Goal: Task Accomplishment & Management: Manage account settings

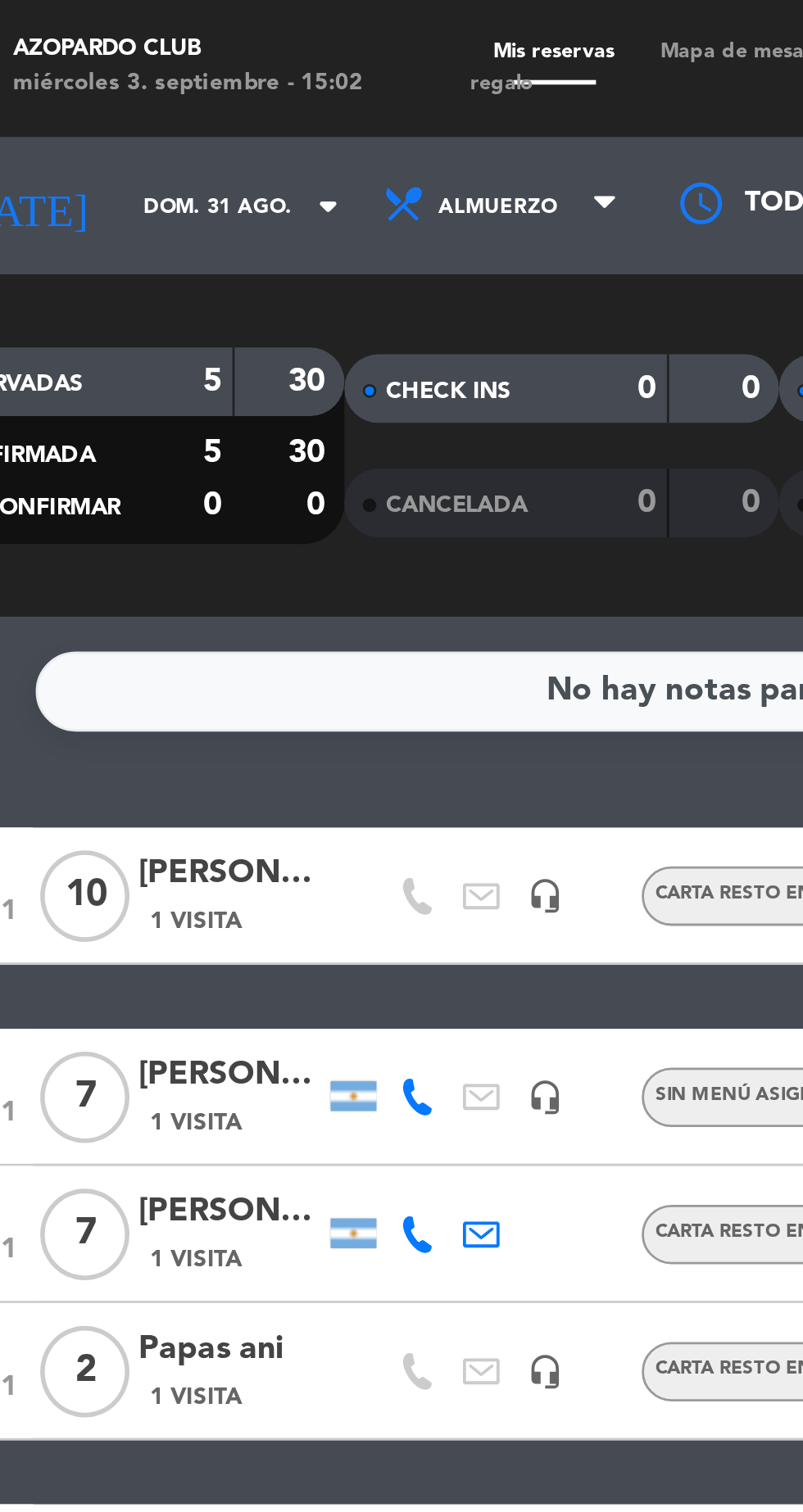
click at [108, 72] on input "dom. 31 ago." at bounding box center [139, 74] width 103 height 25
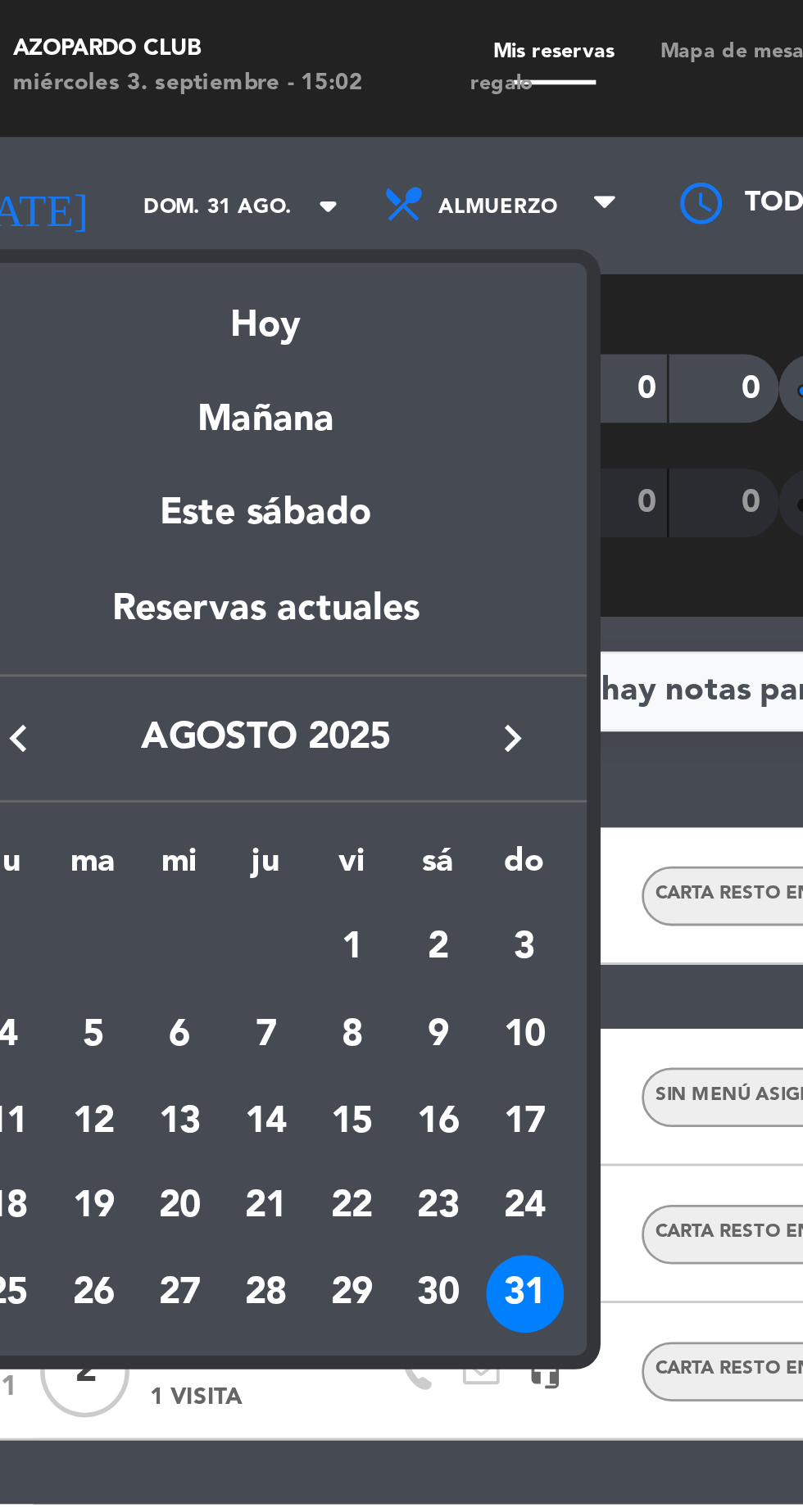
click at [233, 268] on icon "keyboard_arrow_right" at bounding box center [229, 265] width 20 height 20
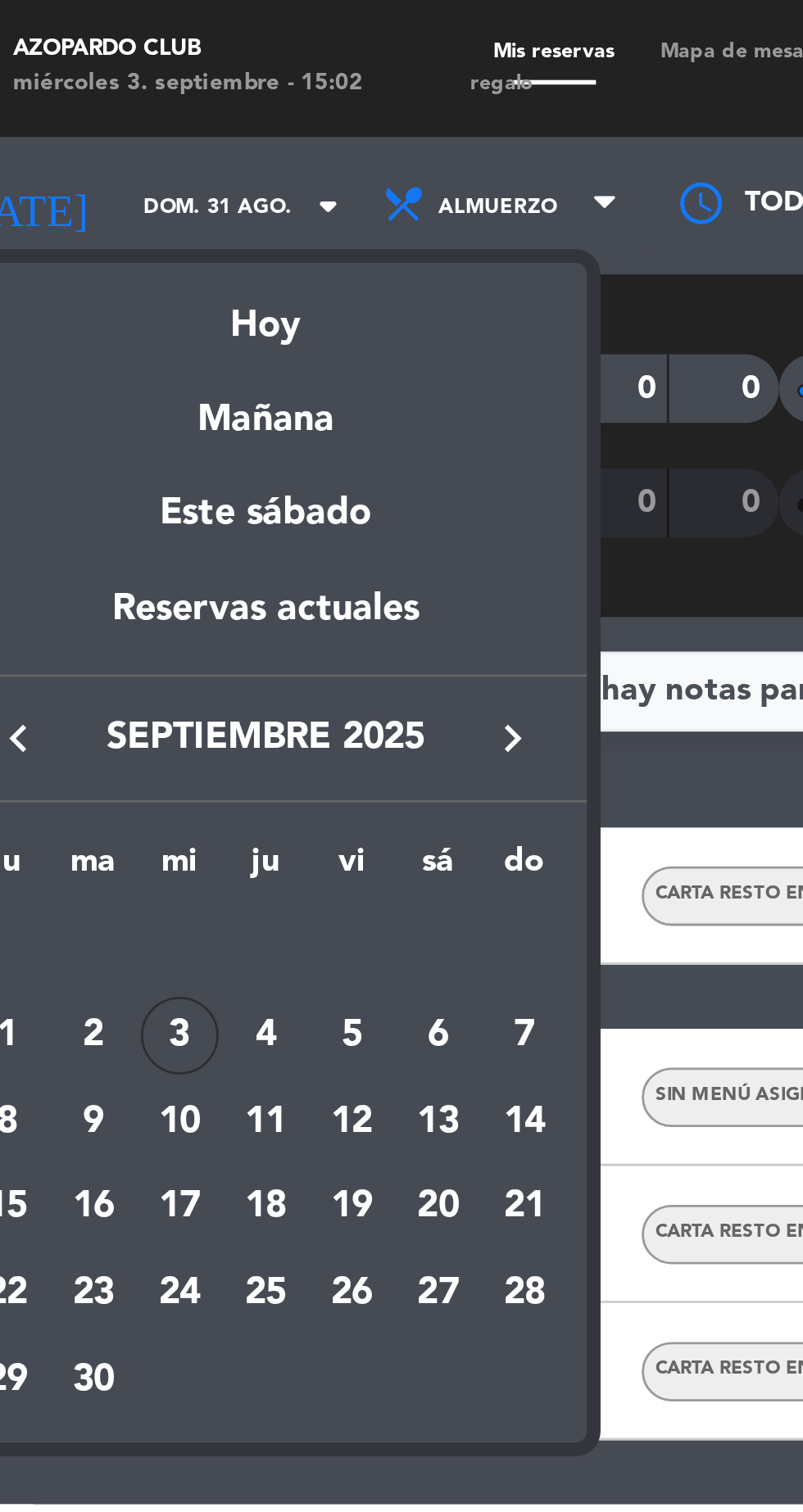
click at [134, 374] on div "4" at bounding box center [139, 371] width 28 height 28
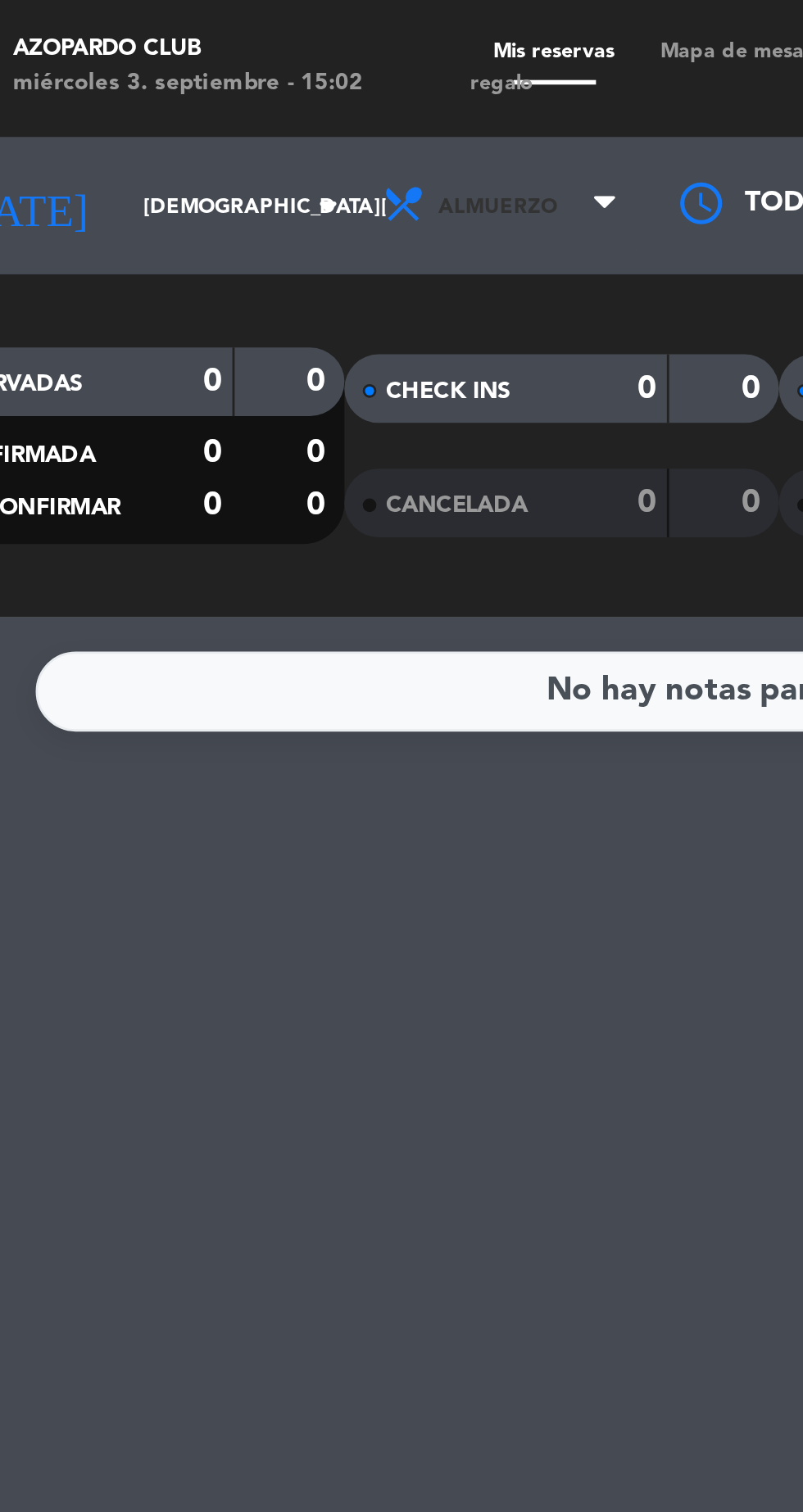
click at [195, 80] on span "Almuerzo" at bounding box center [225, 74] width 99 height 36
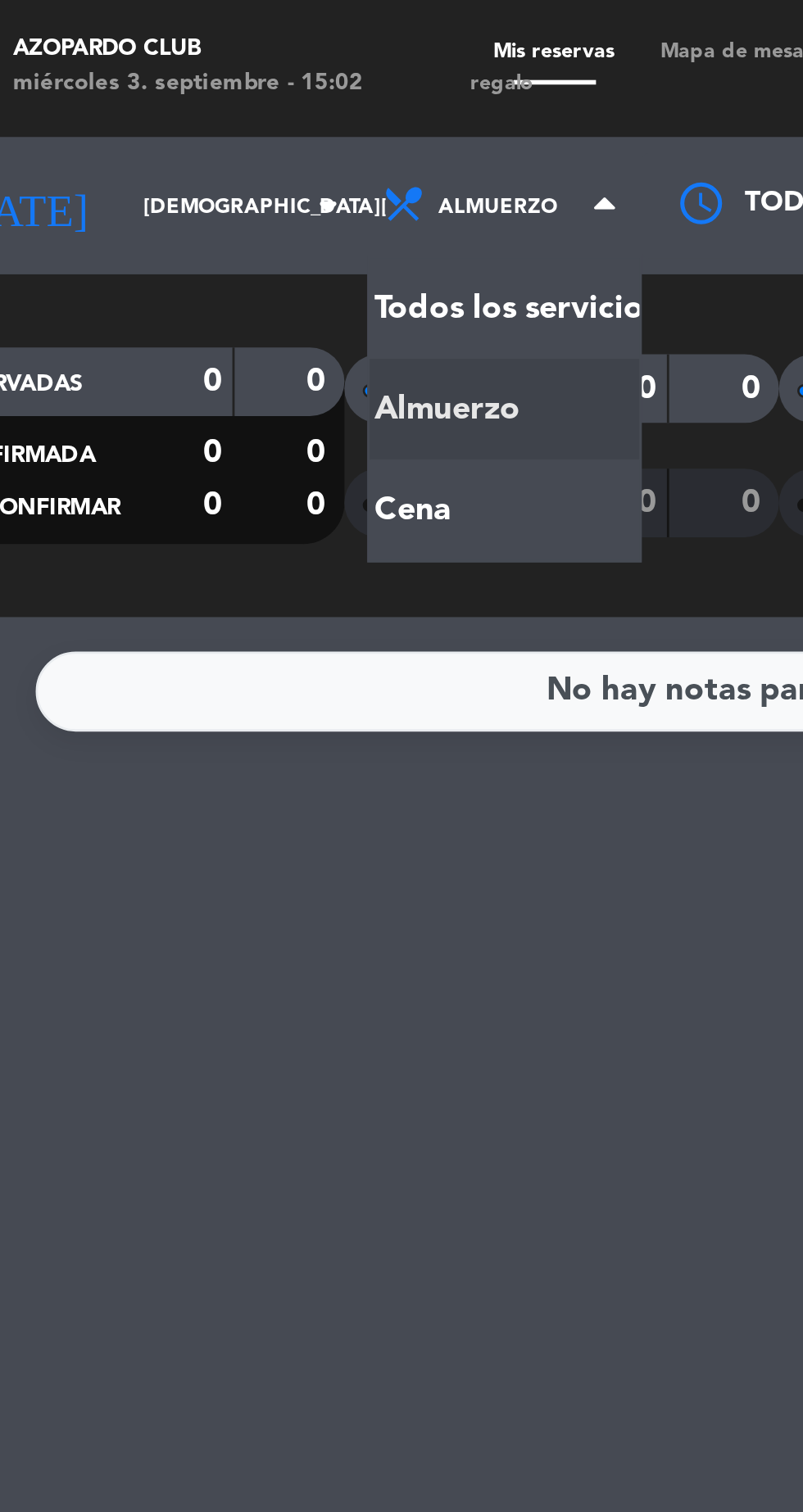
click at [171, 185] on div "menu Azopardo Club [DATE] 3. septiembre - 15:02 Mis reservas Mapa de mesas Disp…" at bounding box center [401, 110] width 803 height 221
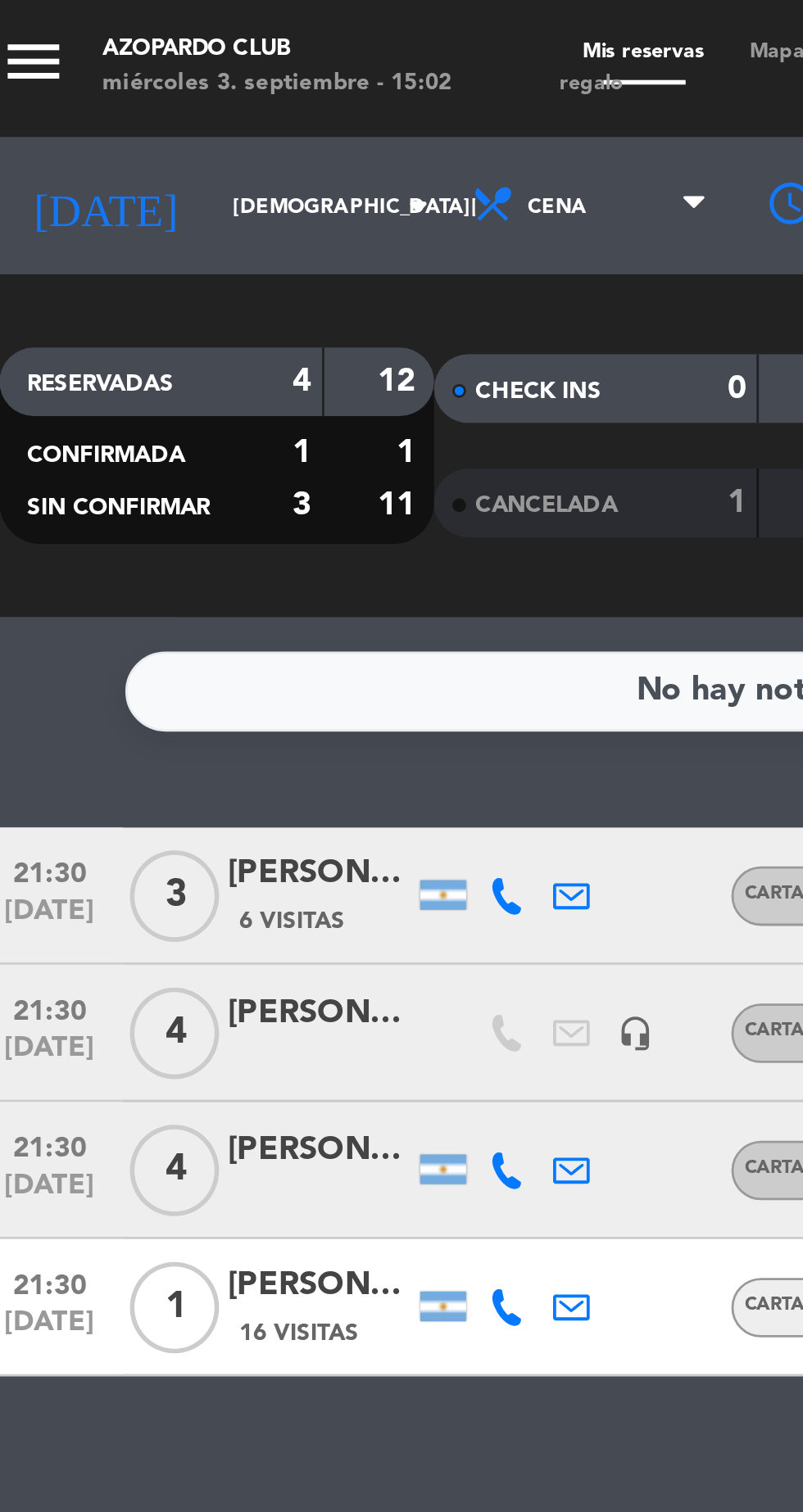
click at [88, 73] on input "[DEMOGRAPHIC_DATA][DATE]" at bounding box center [139, 74] width 103 height 25
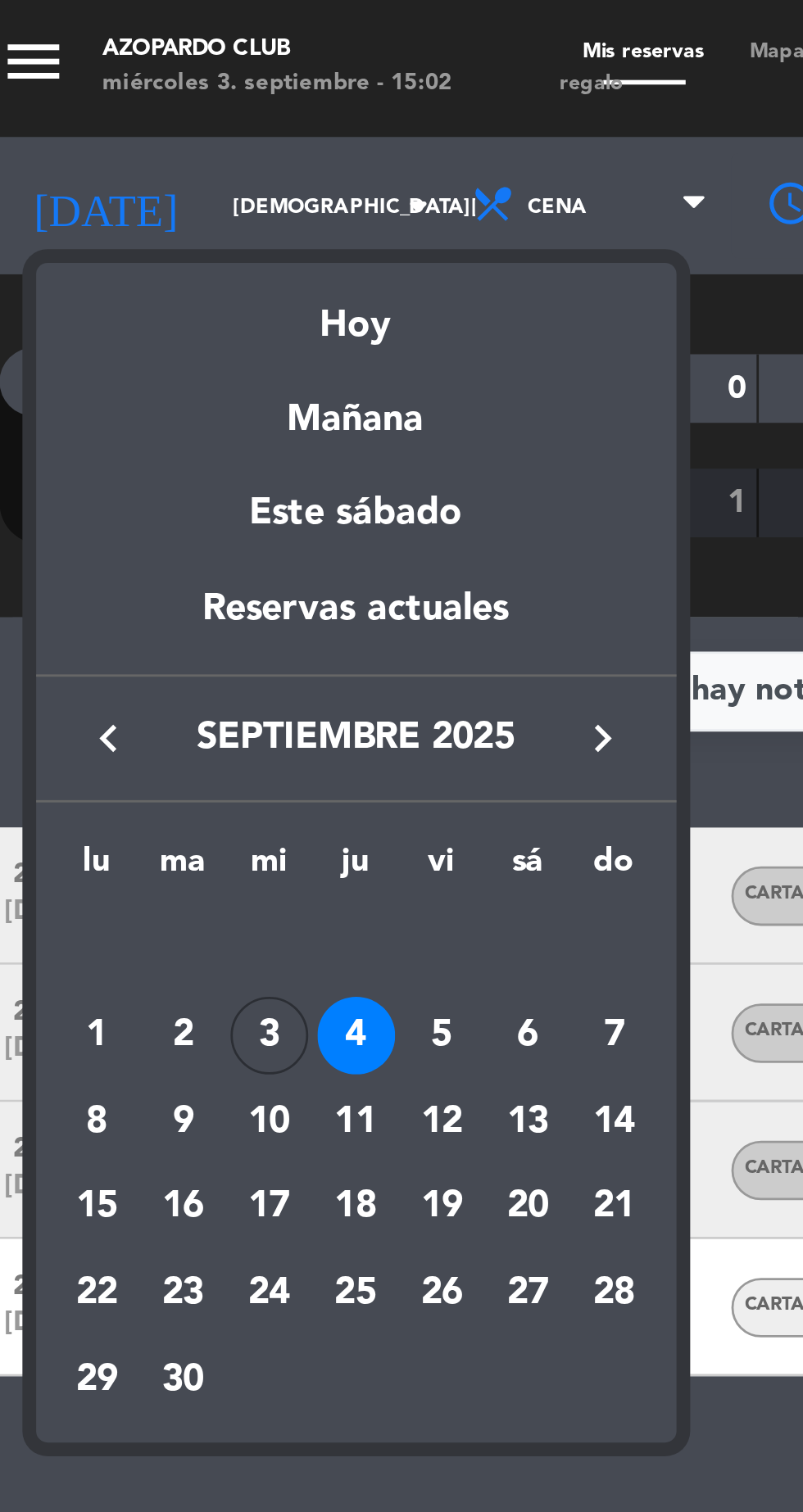
click at [166, 372] on div "5" at bounding box center [170, 371] width 28 height 28
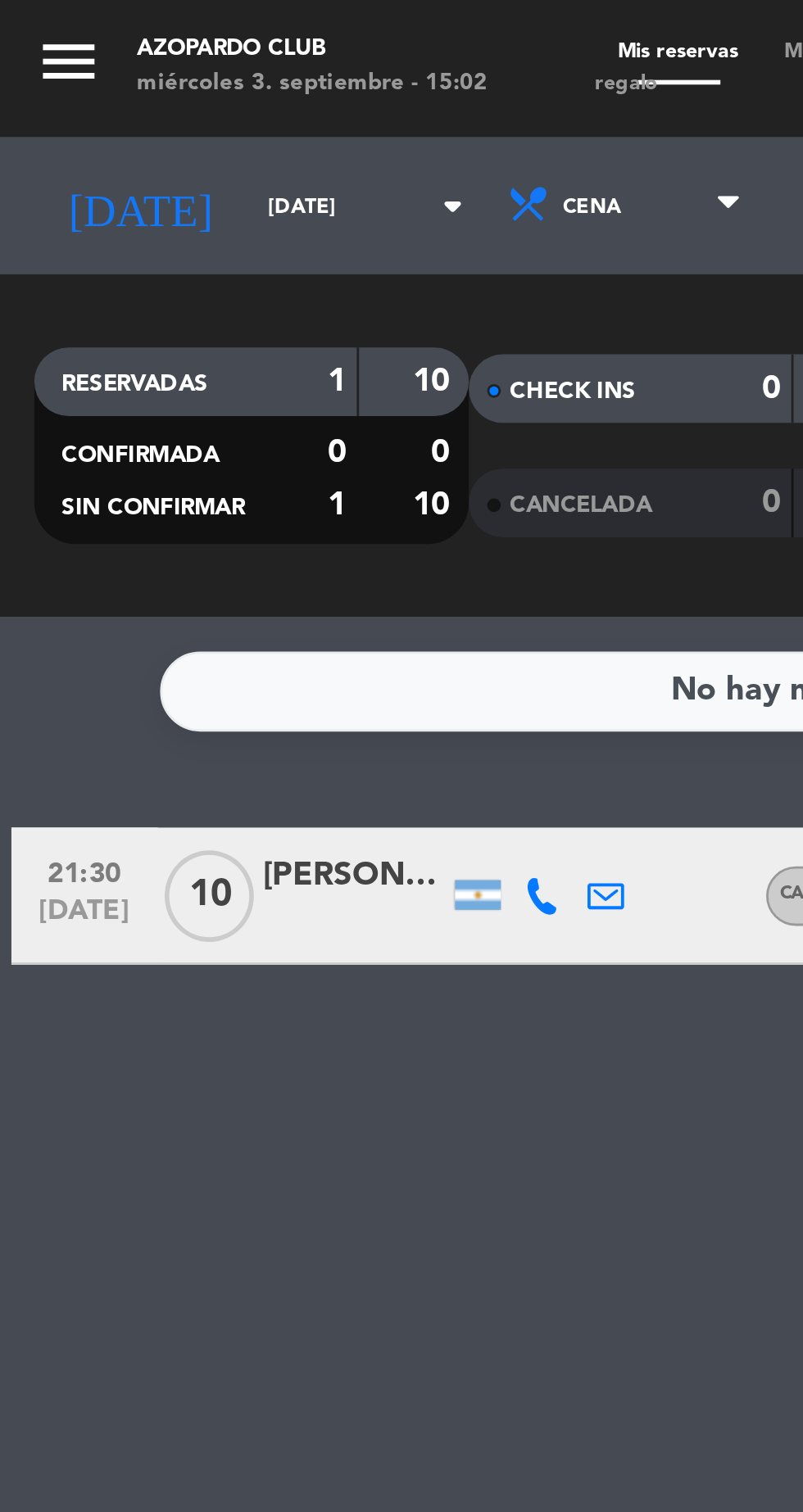
click at [88, 69] on input "[DATE]" at bounding box center [139, 74] width 103 height 25
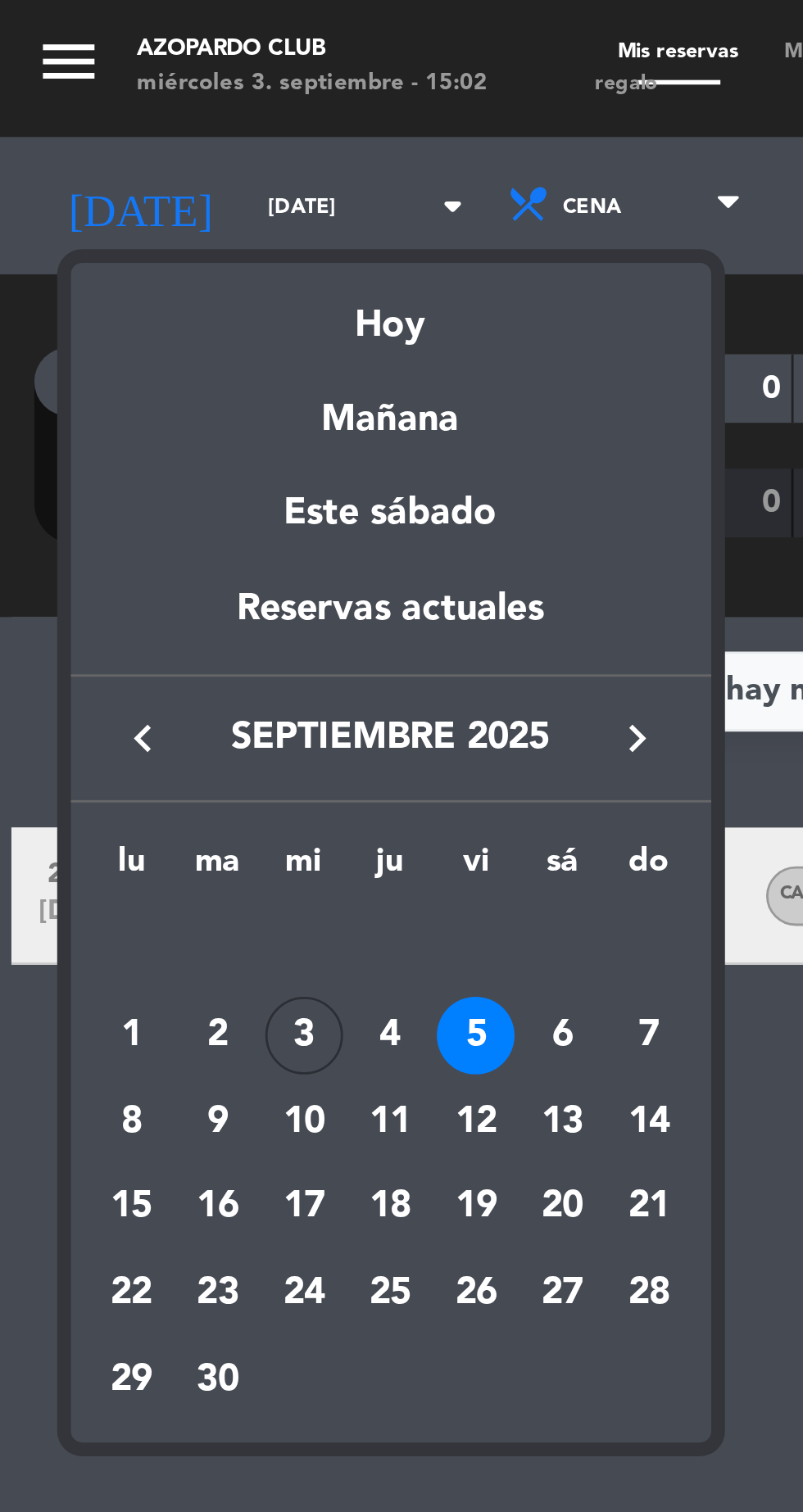
click at [200, 363] on div "6" at bounding box center [201, 371] width 28 height 28
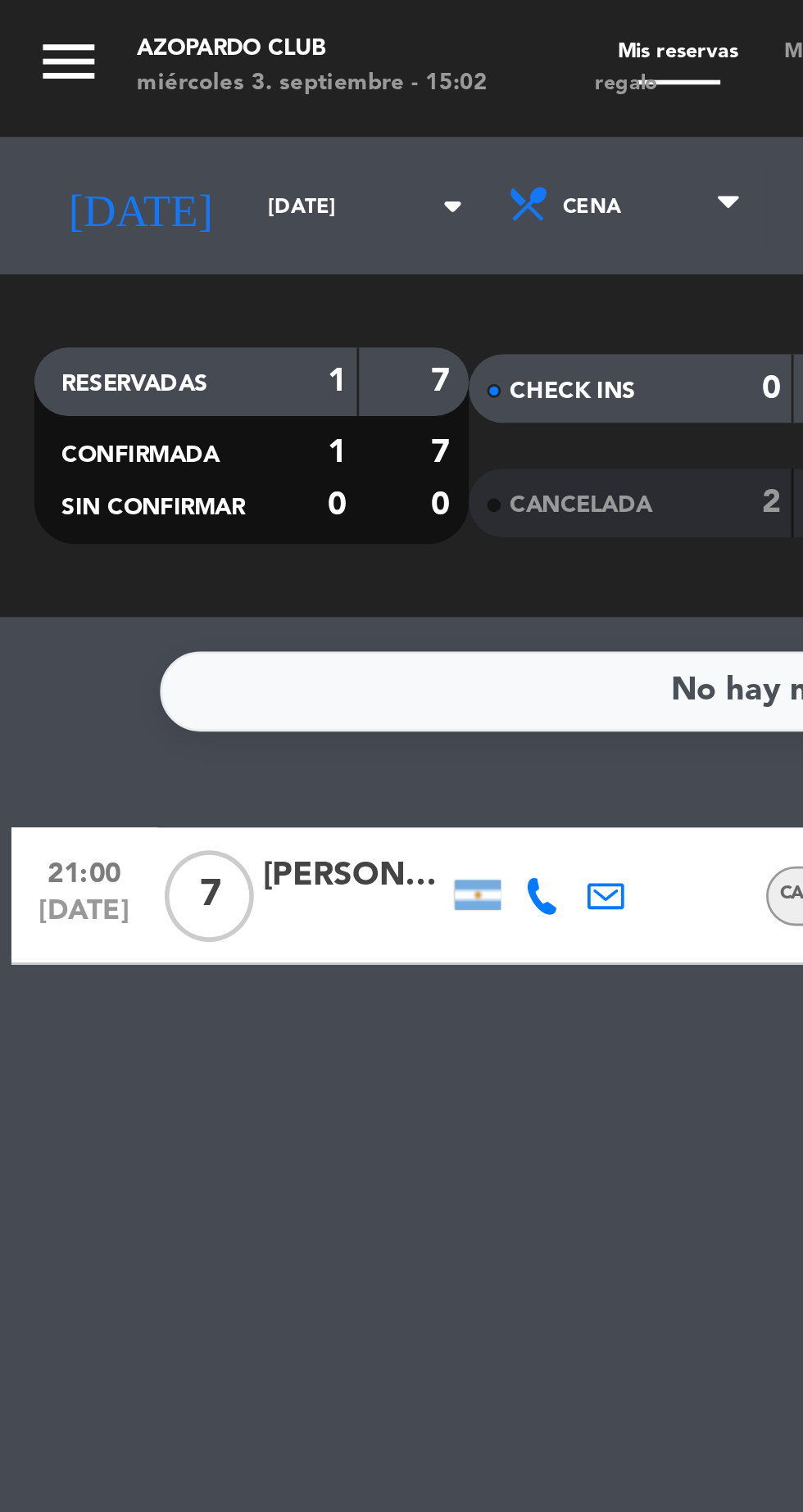
click at [88, 81] on input "[DATE]" at bounding box center [139, 74] width 103 height 25
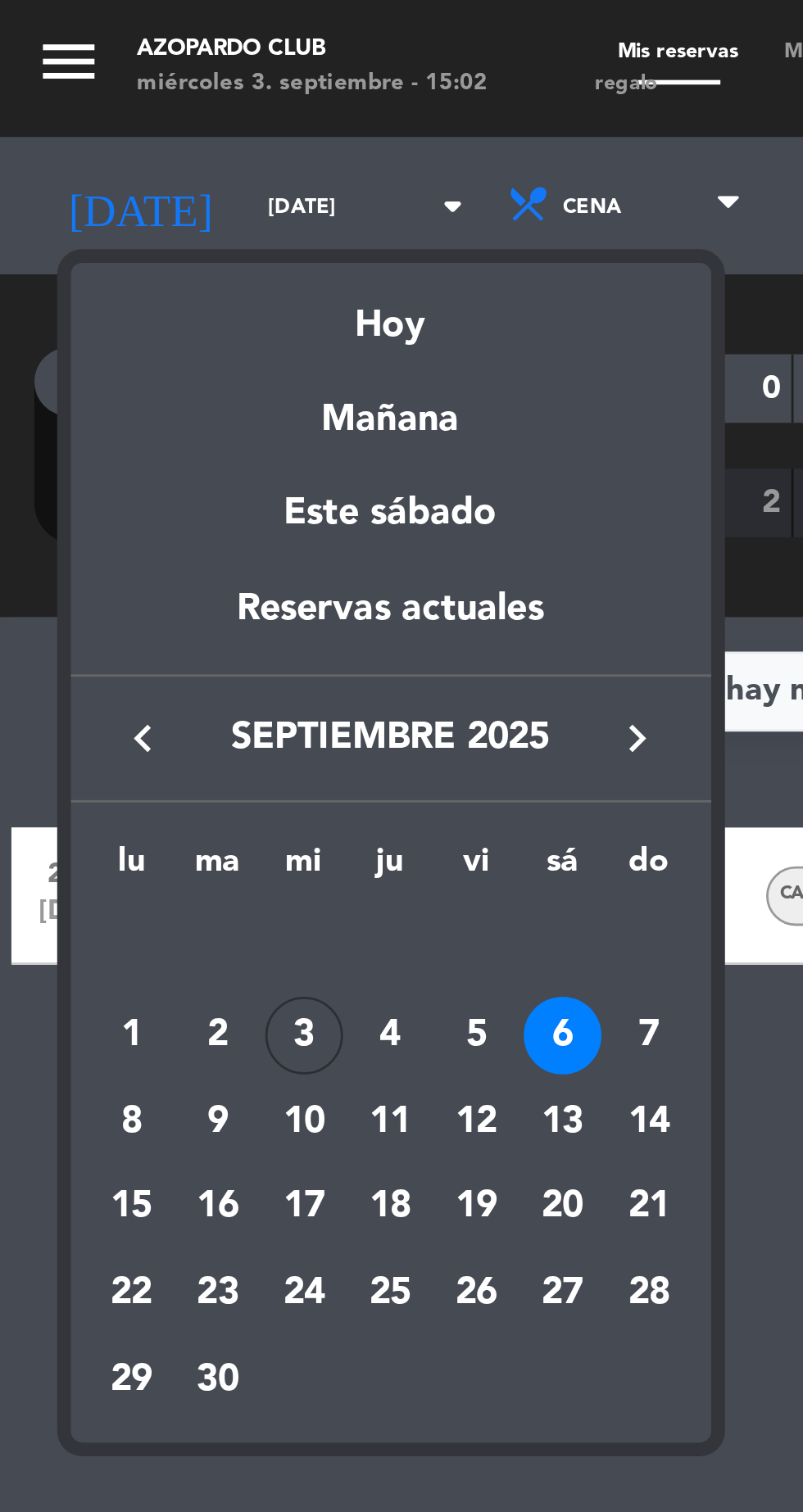
click at [143, 368] on div "4" at bounding box center [139, 371] width 28 height 28
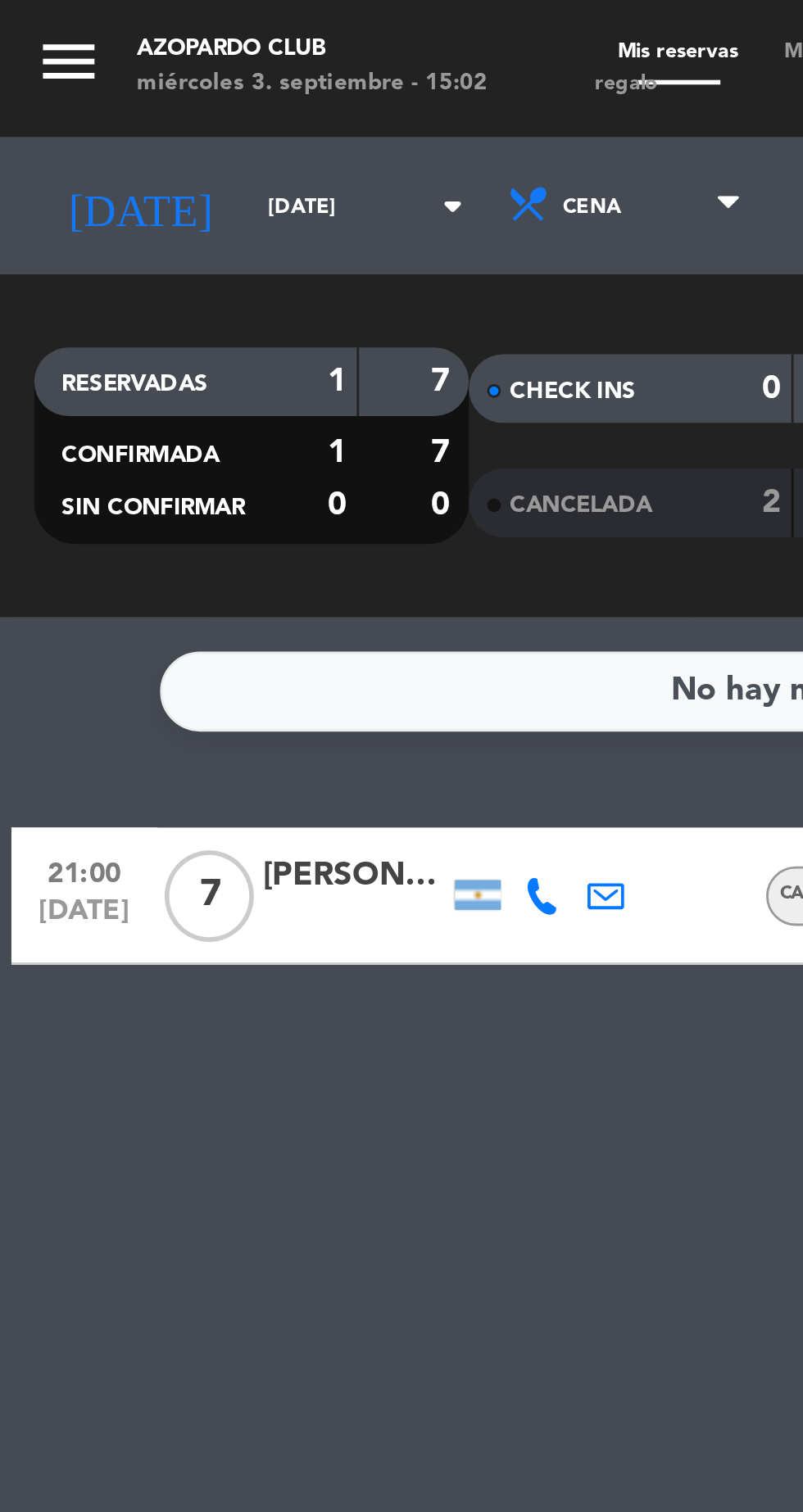
type input "[DEMOGRAPHIC_DATA][DATE]"
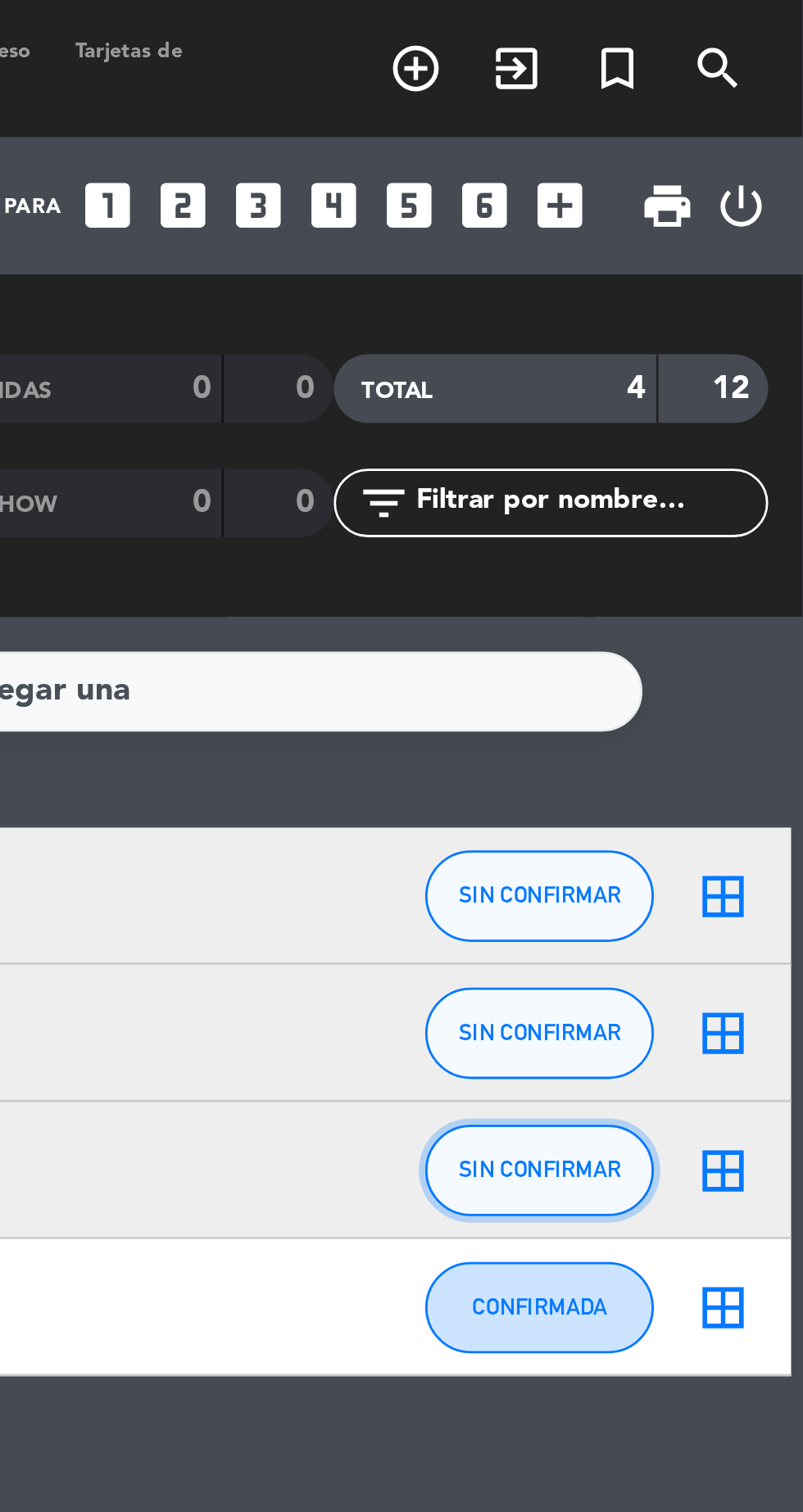
click at [705, 420] on span "SIN CONFIRMAR" at bounding box center [709, 419] width 58 height 9
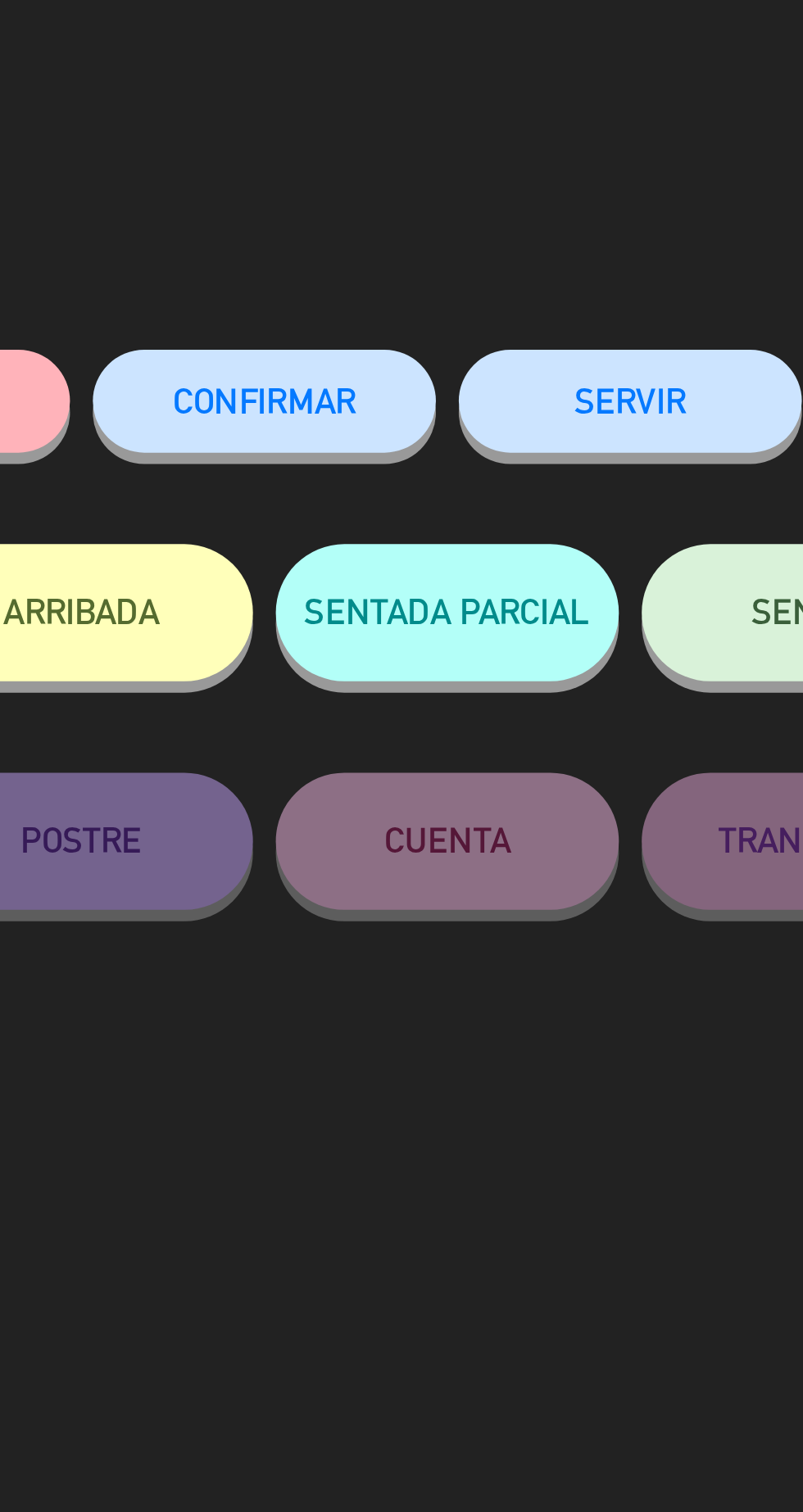
click at [463, 148] on span "CONFIRMAR" at bounding box center [467, 143] width 65 height 14
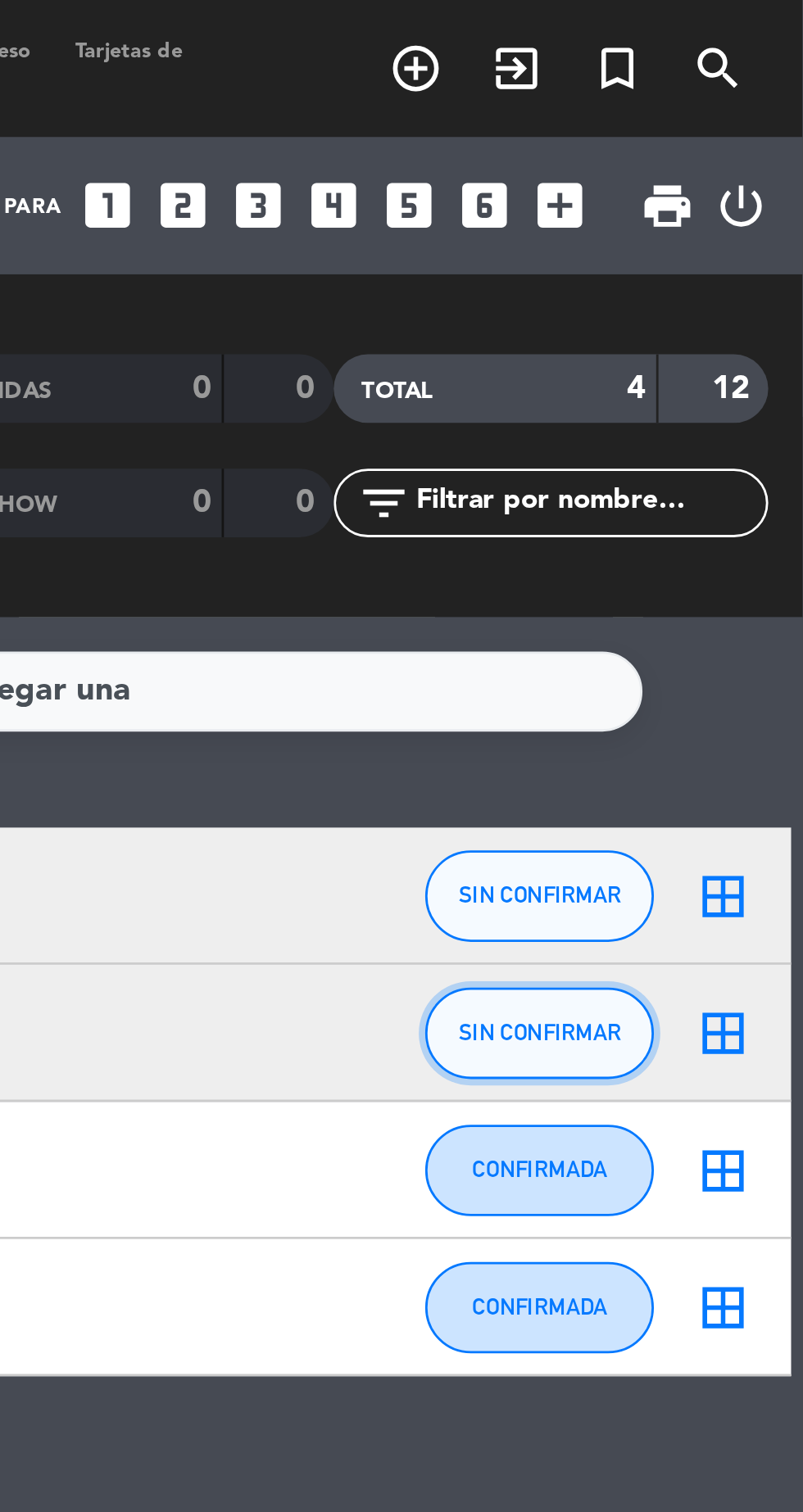
click at [705, 367] on span "SIN CONFIRMAR" at bounding box center [709, 370] width 58 height 9
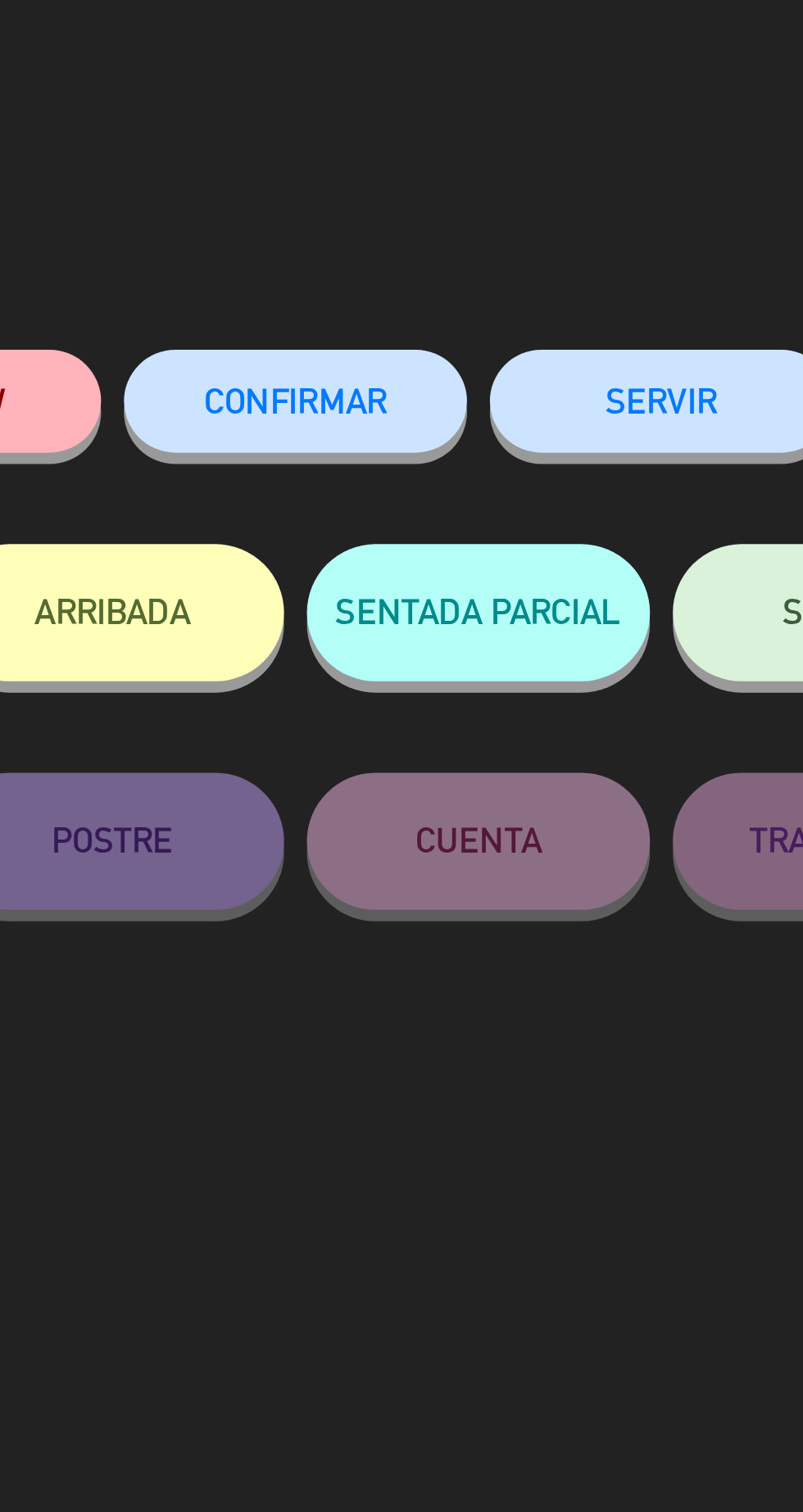
click at [466, 151] on span "CONFIRMAR" at bounding box center [467, 143] width 65 height 14
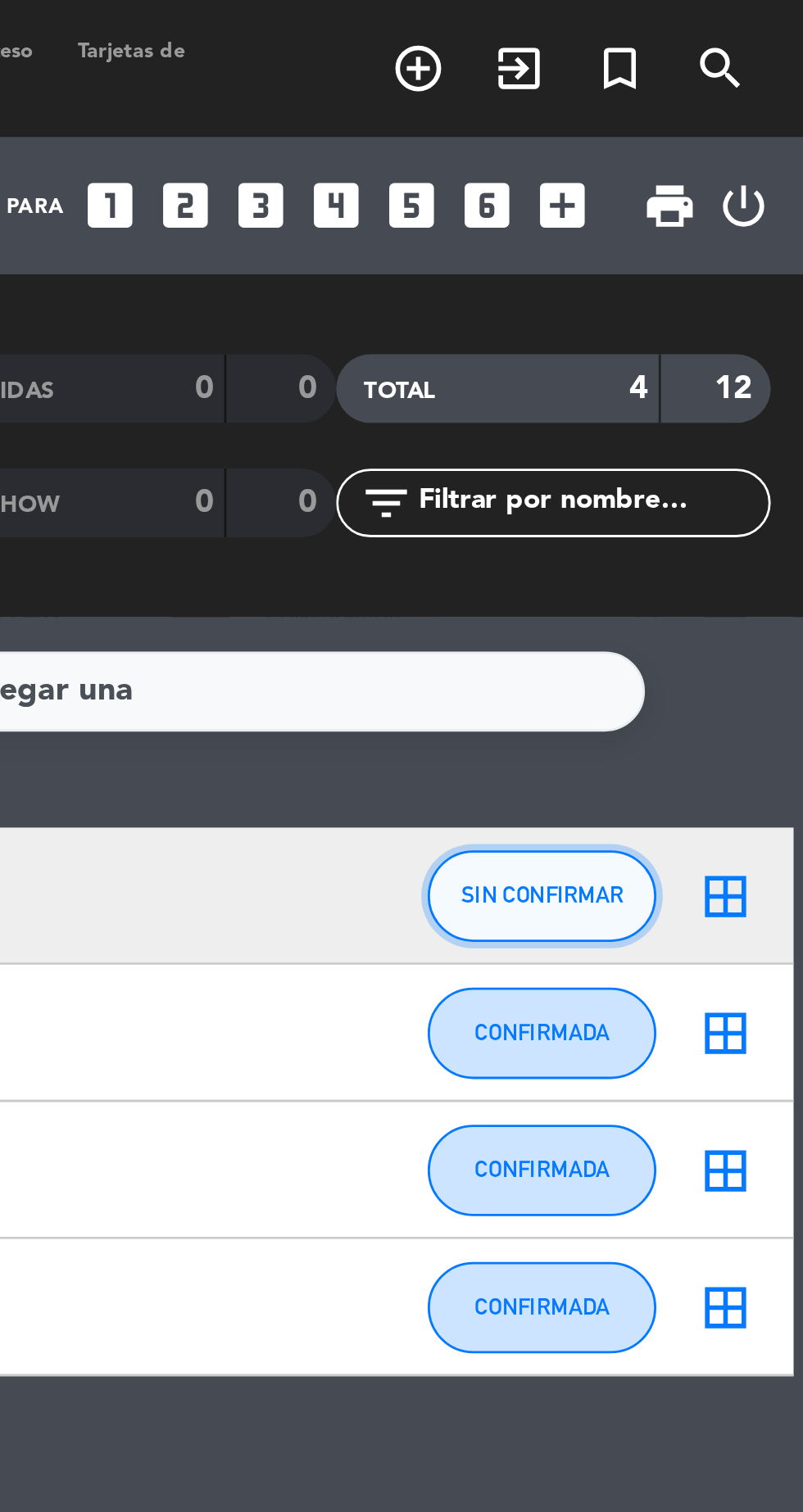
click at [711, 317] on span "SIN CONFIRMAR" at bounding box center [709, 320] width 58 height 9
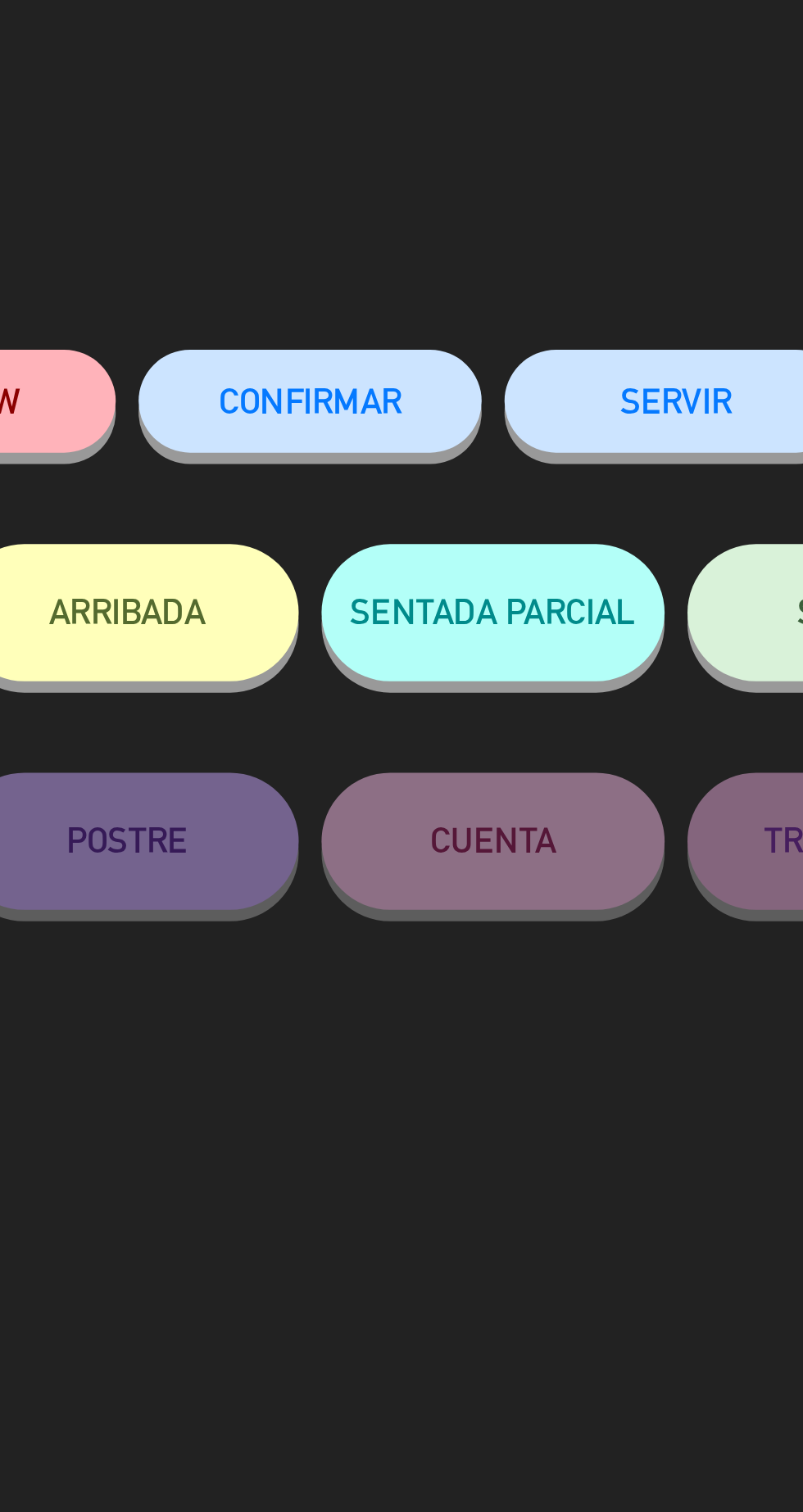
click at [461, 151] on span "CONFIRMAR" at bounding box center [467, 143] width 65 height 14
